Goal: Task Accomplishment & Management: Complete application form

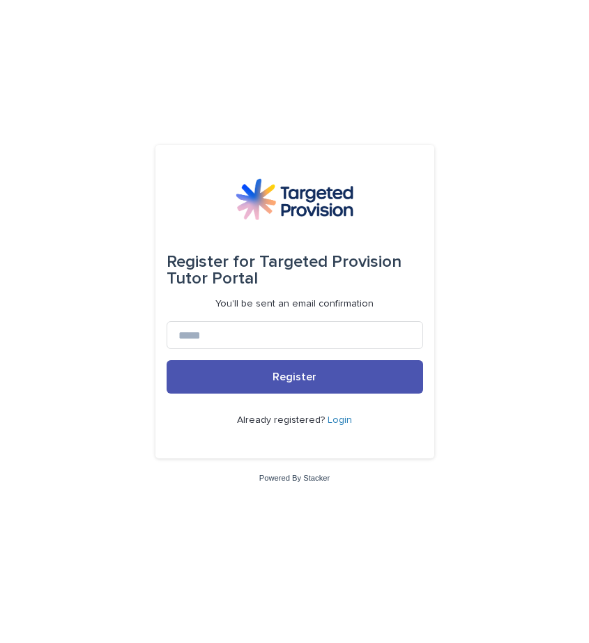
click at [339, 417] on link "Login" at bounding box center [340, 420] width 24 height 10
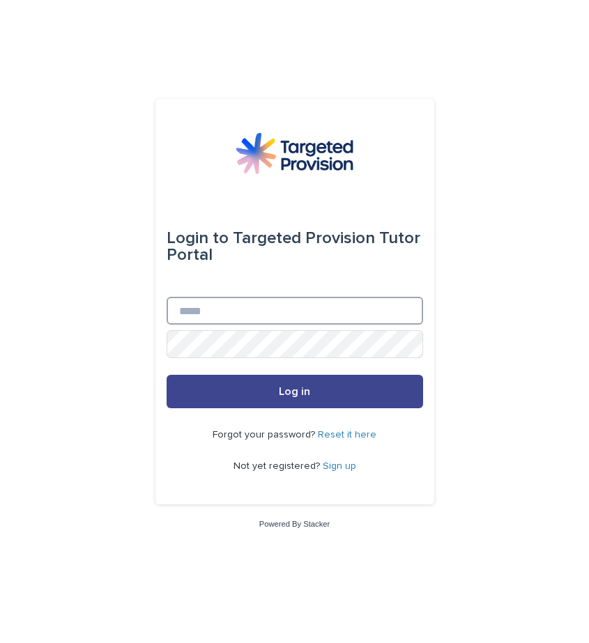
type input "**********"
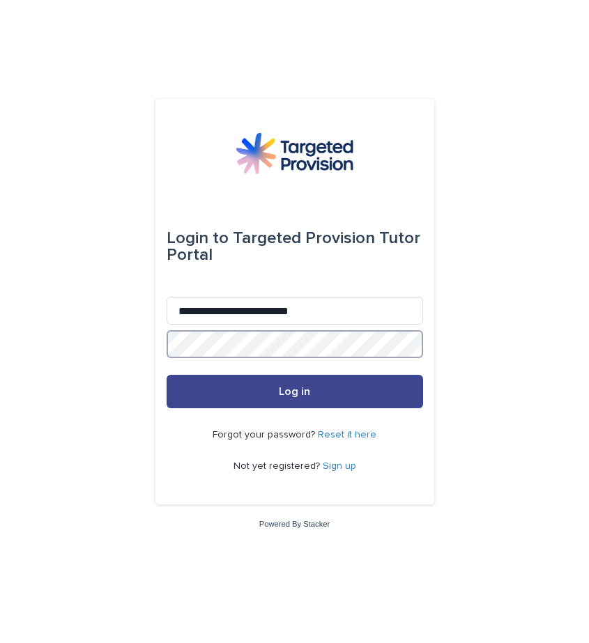
click at [294, 392] on button "Log in" at bounding box center [295, 391] width 256 height 33
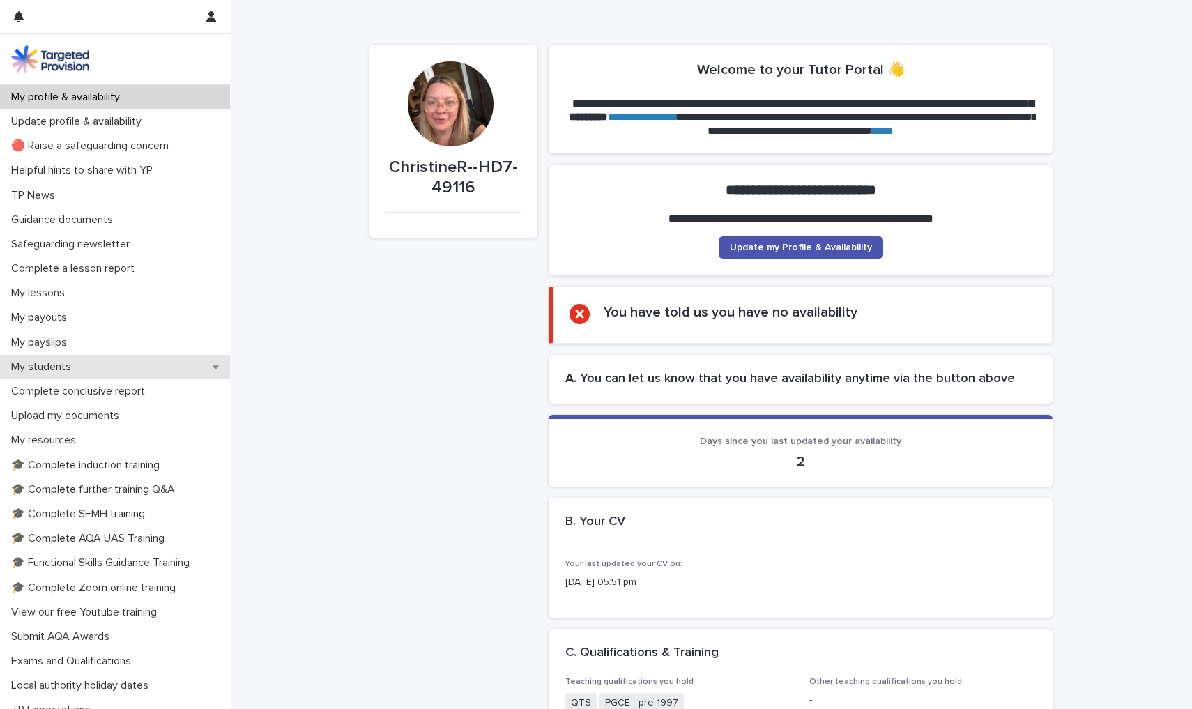
click at [98, 369] on div "My students" at bounding box center [115, 367] width 230 height 24
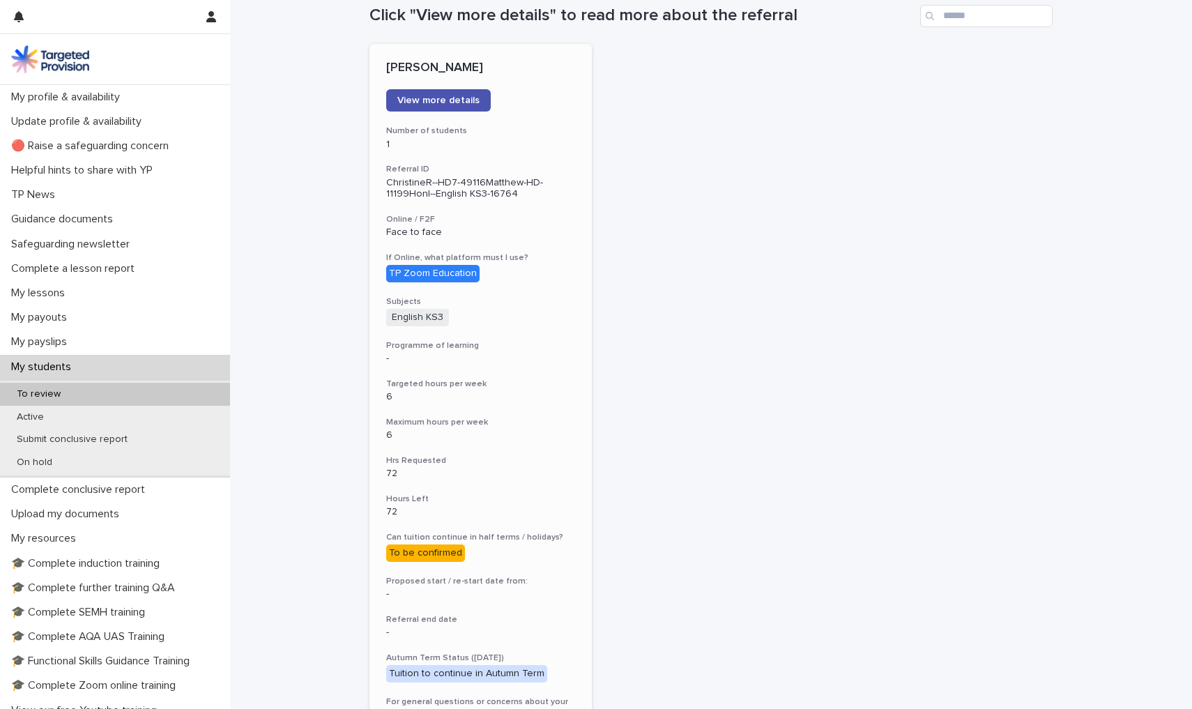
scroll to position [162, 0]
click at [460, 94] on link "View more details" at bounding box center [438, 102] width 105 height 22
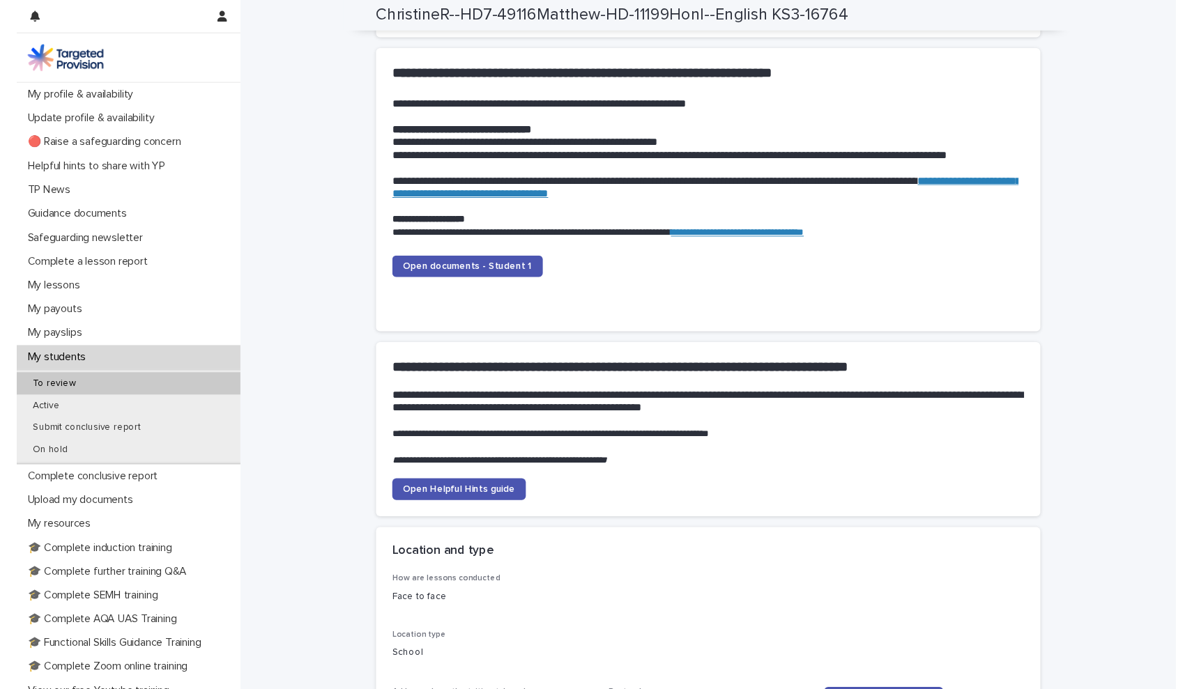
scroll to position [1339, 0]
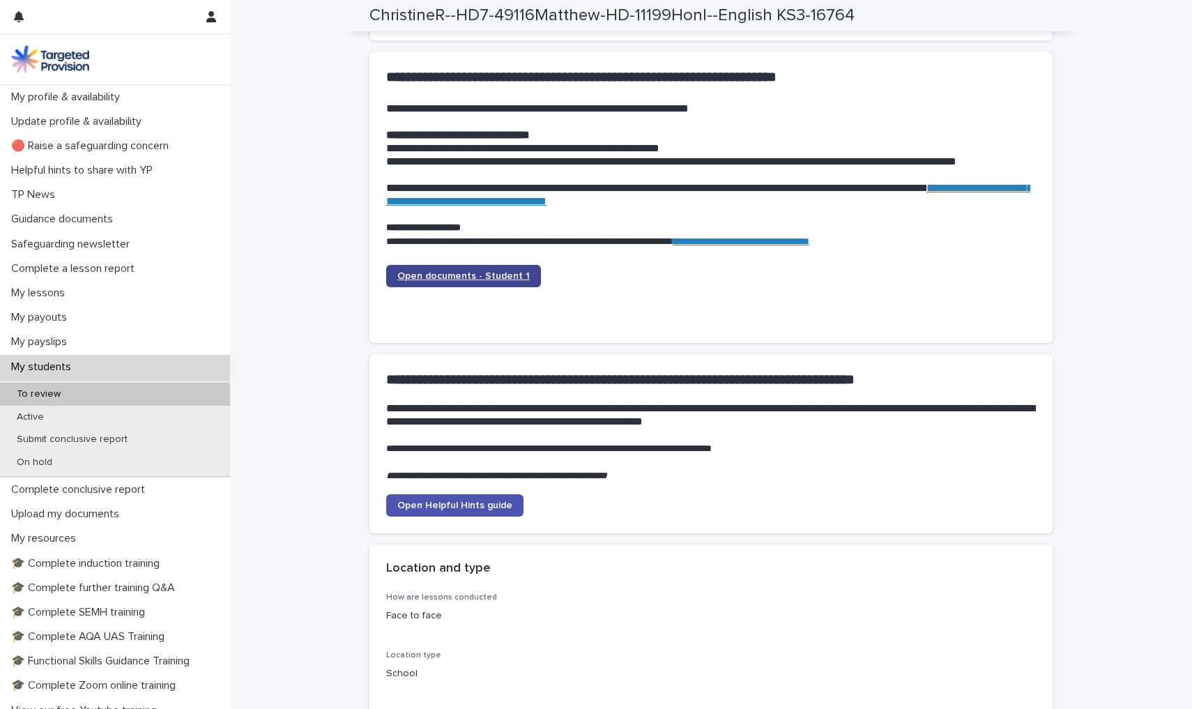
click at [465, 271] on span "Open documents - Student 1" at bounding box center [463, 276] width 132 height 10
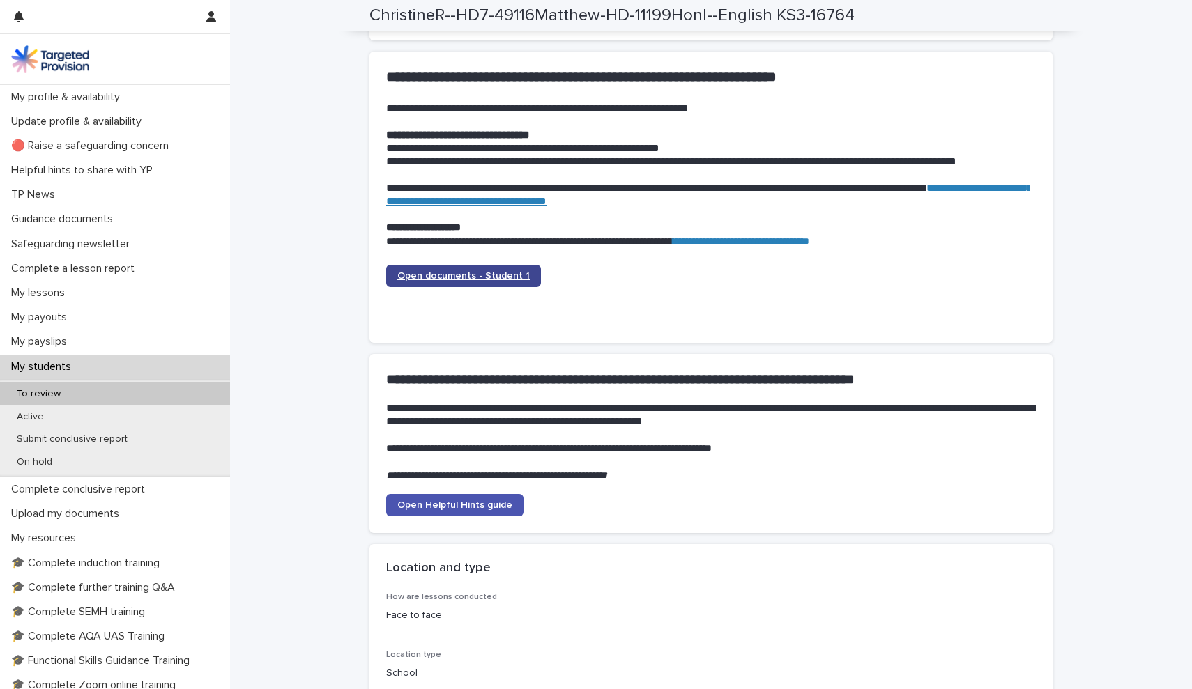
click at [444, 265] on link "Open documents - Student 1" at bounding box center [463, 276] width 155 height 22
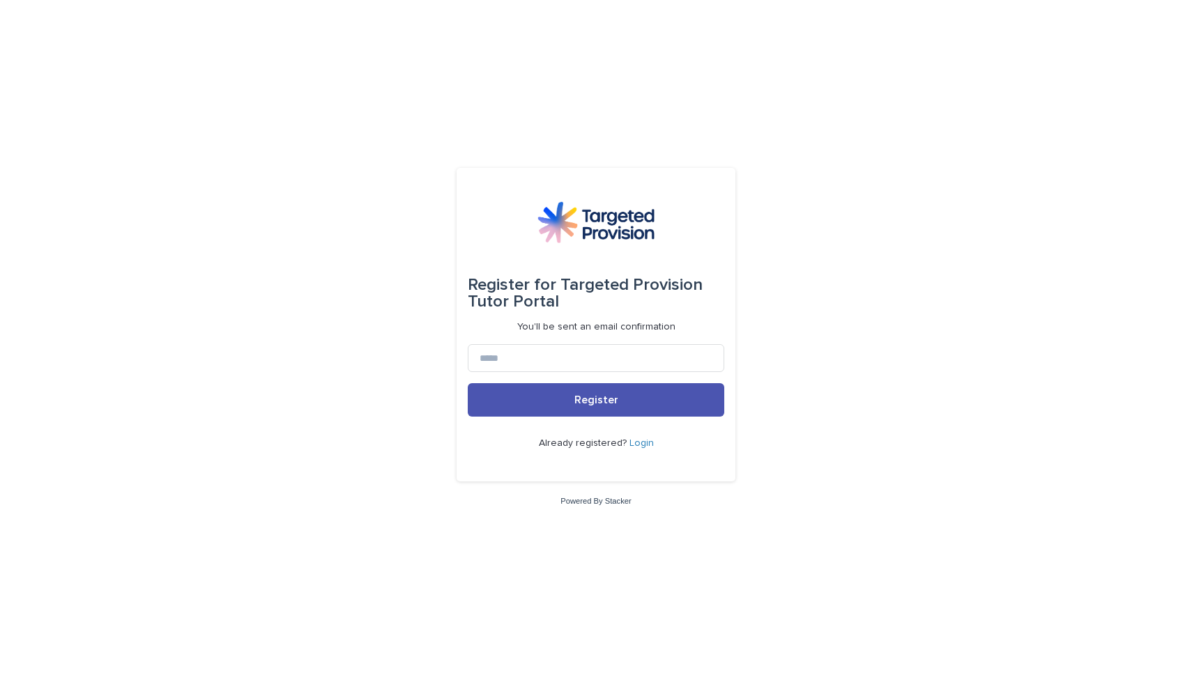
click at [588, 444] on link "Login" at bounding box center [641, 443] width 24 height 10
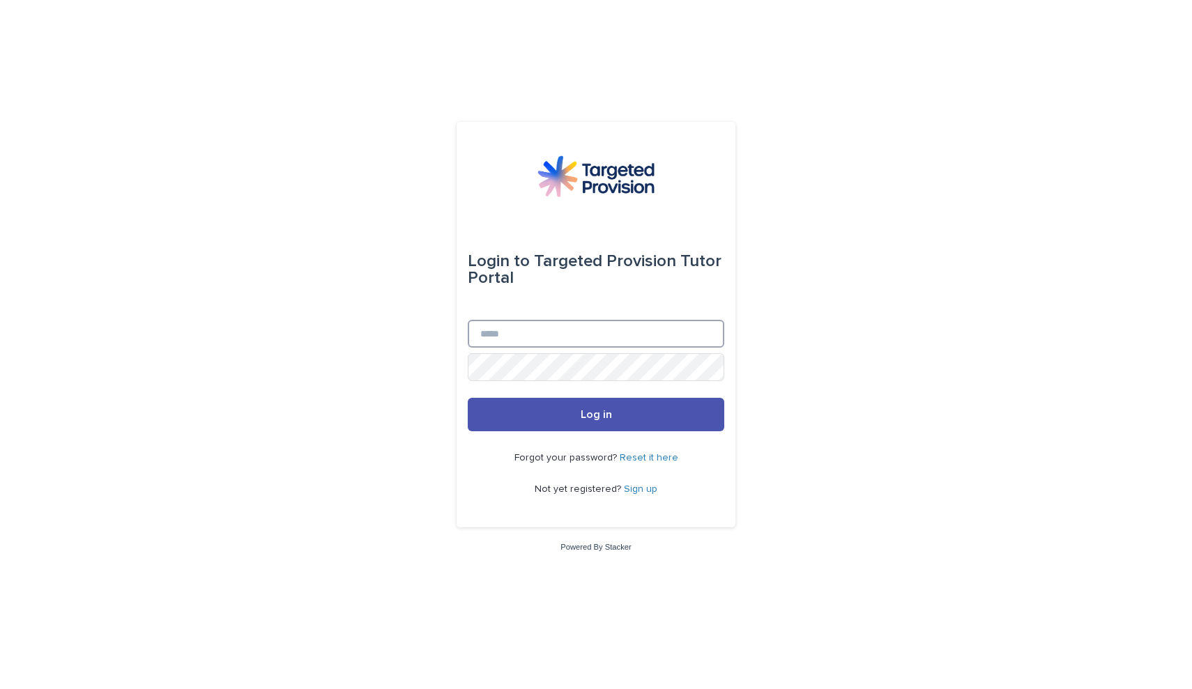
type input "**********"
click at [588, 415] on button "Log in" at bounding box center [596, 414] width 256 height 33
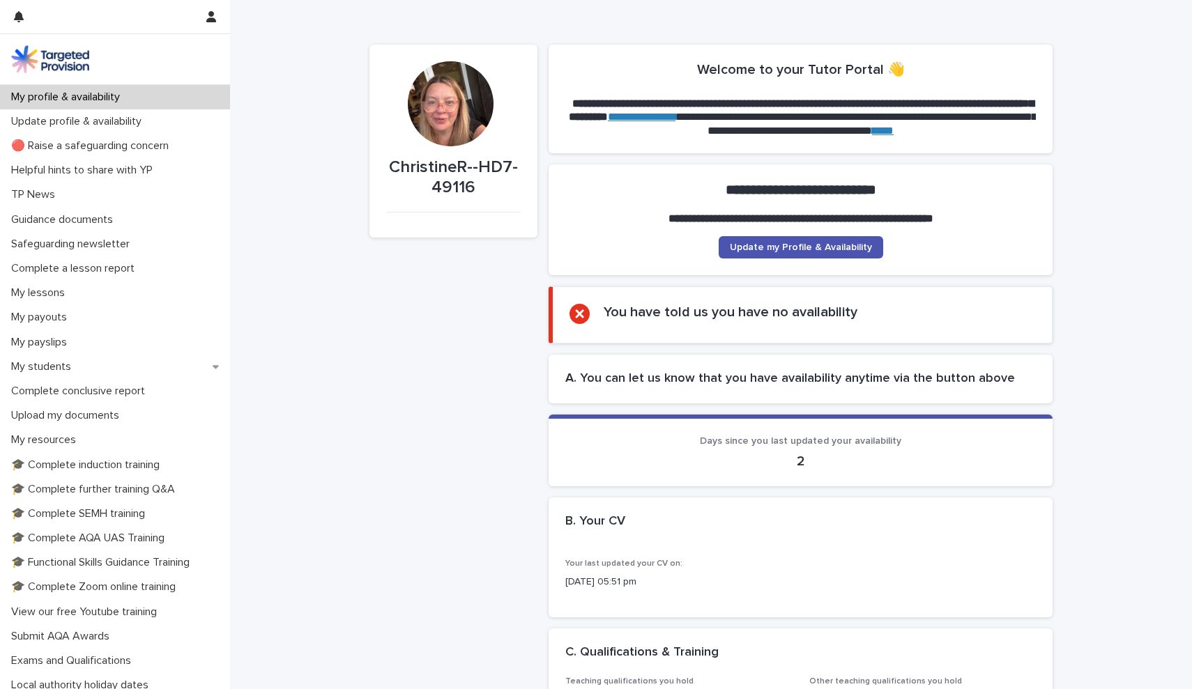
click at [636, 581] on p "[DATE] 05:51 pm" at bounding box center [800, 582] width 470 height 15
click at [608, 519] on h2 "B. Your CV" at bounding box center [595, 521] width 60 height 15
click at [613, 562] on span "Your last updated your CV on:" at bounding box center [623, 564] width 117 height 8
click at [610, 577] on p "[DATE] 05:51 pm" at bounding box center [800, 582] width 470 height 15
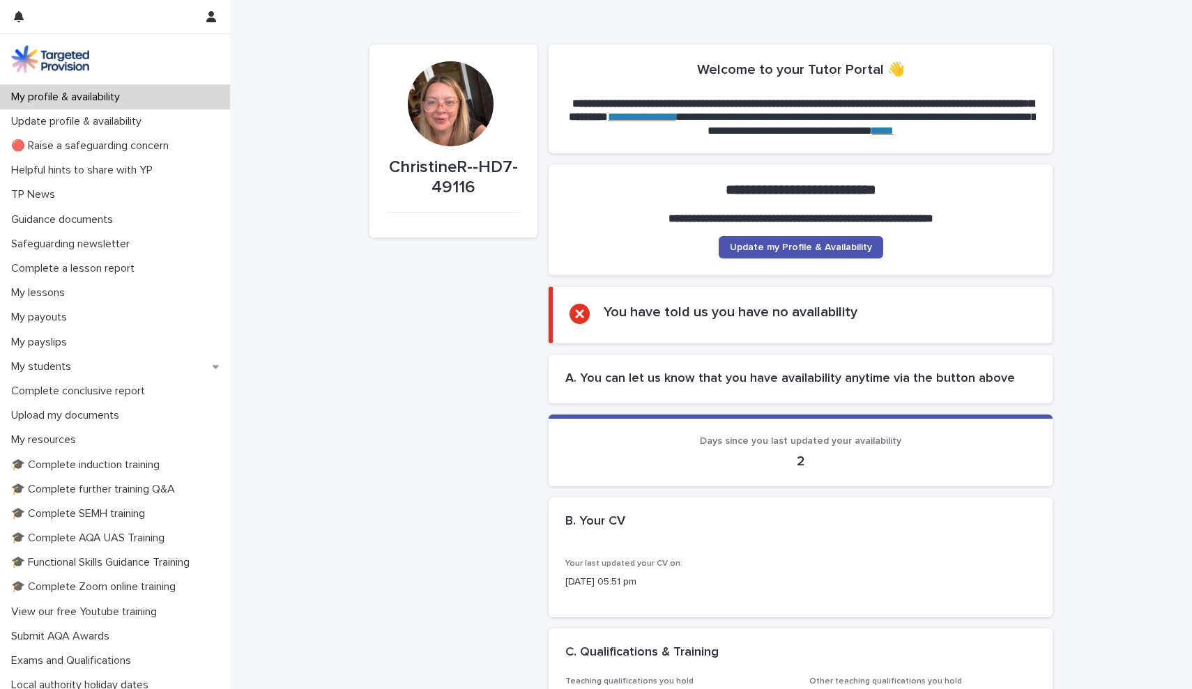
click at [609, 529] on h2 at bounding box center [797, 535] width 465 height 13
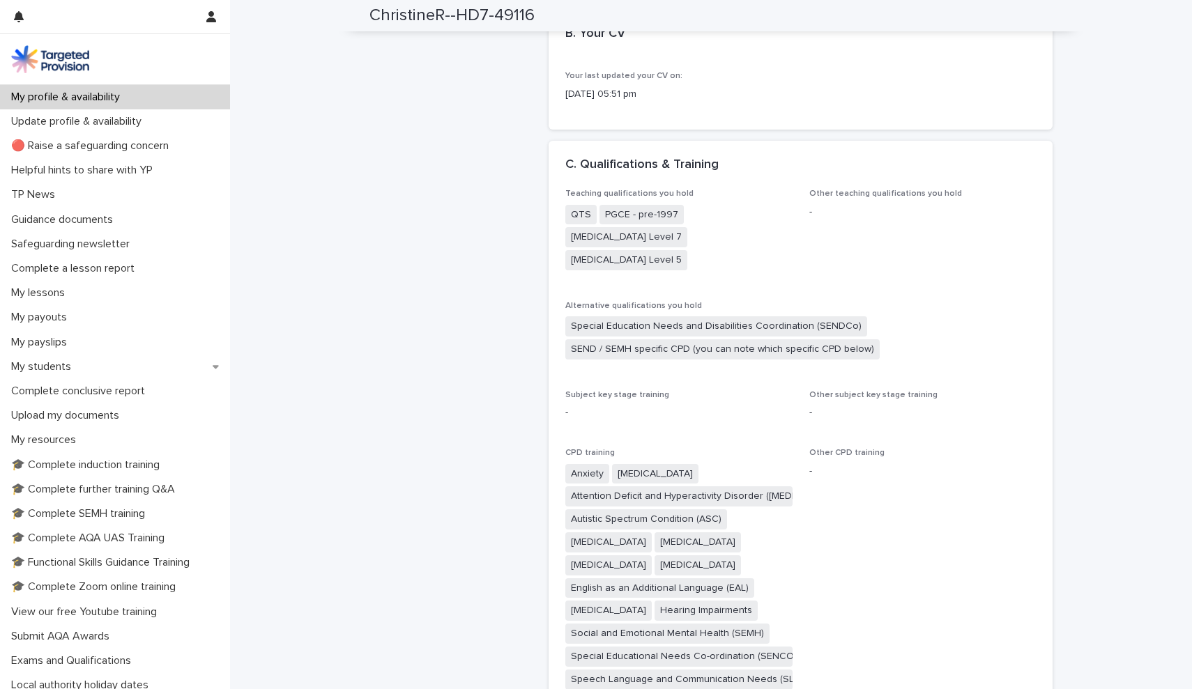
scroll to position [449, 0]
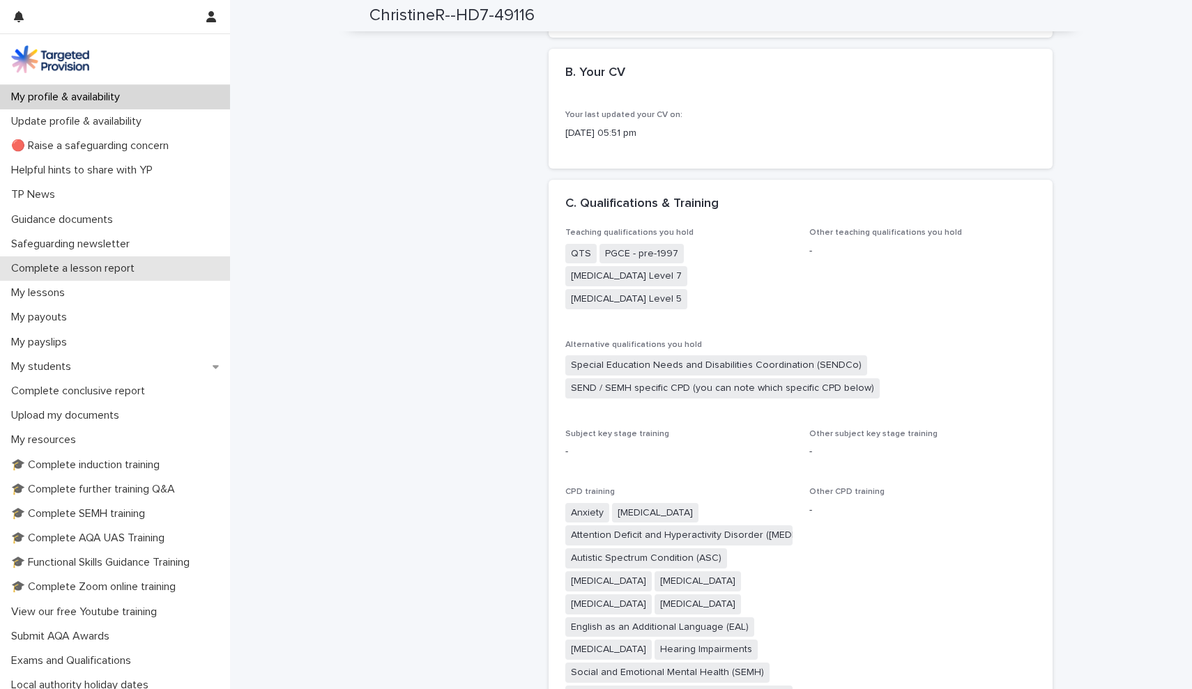
click at [99, 262] on p "Complete a lesson report" at bounding box center [76, 268] width 140 height 13
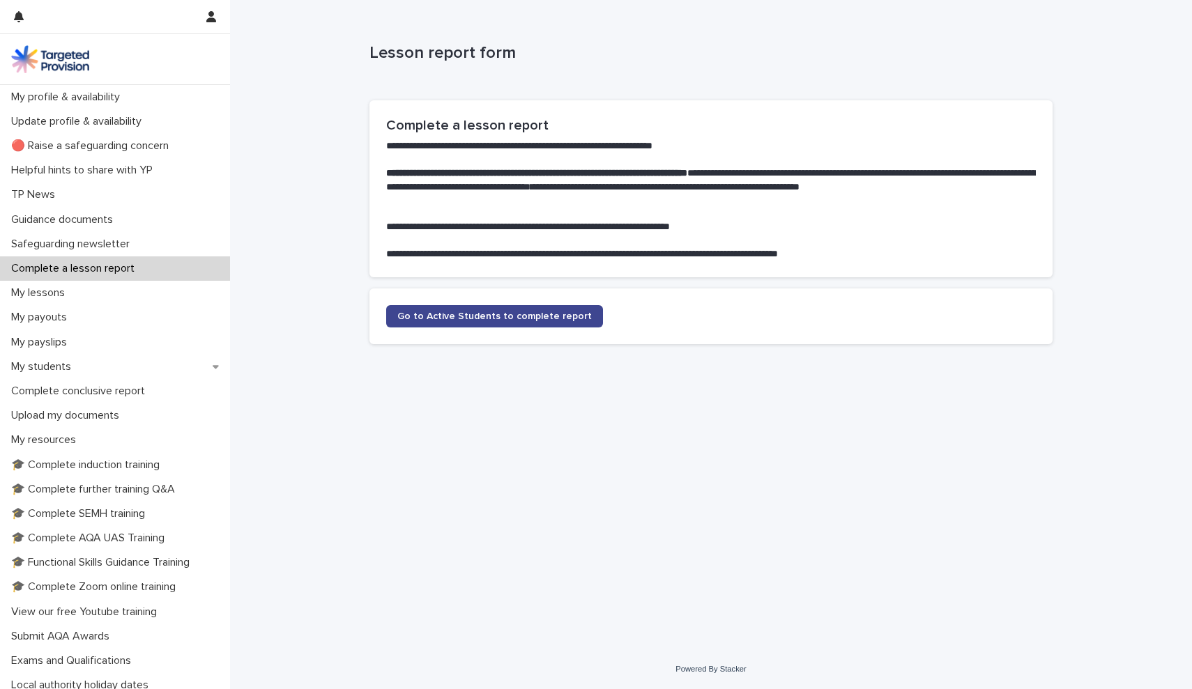
click at [468, 312] on span "Go to Active Students to complete report" at bounding box center [494, 317] width 194 height 10
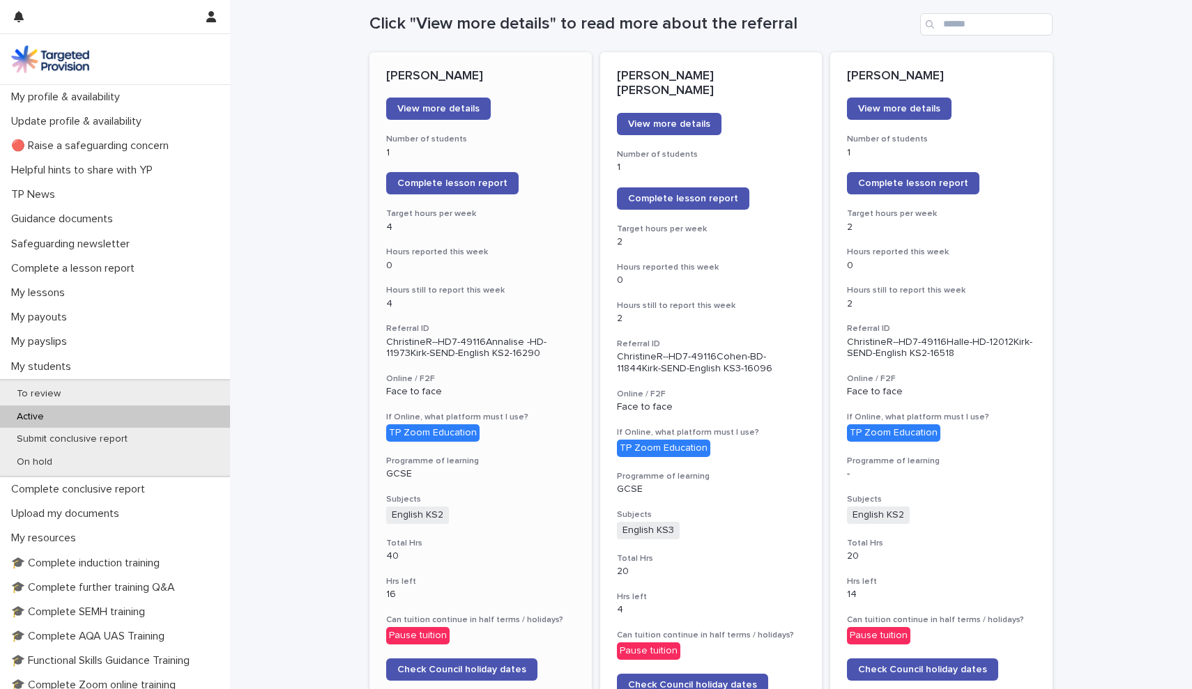
scroll to position [160, 0]
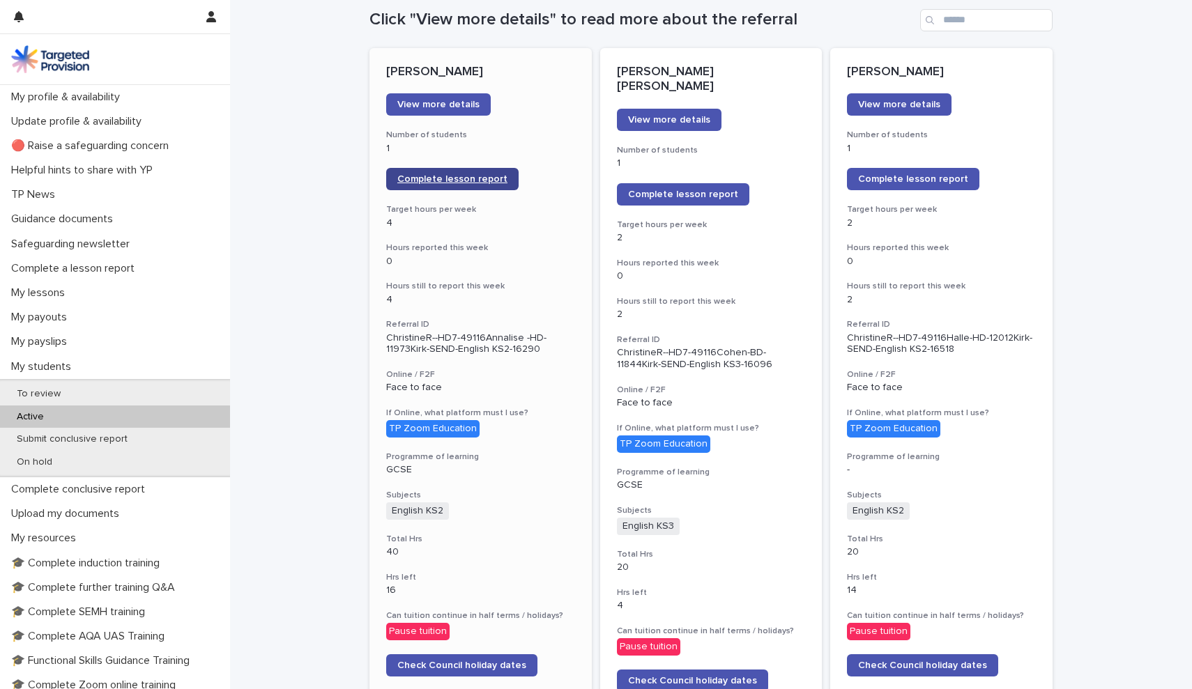
click at [447, 178] on span "Complete lesson report" at bounding box center [452, 179] width 110 height 10
